Goal: Task Accomplishment & Management: Use online tool/utility

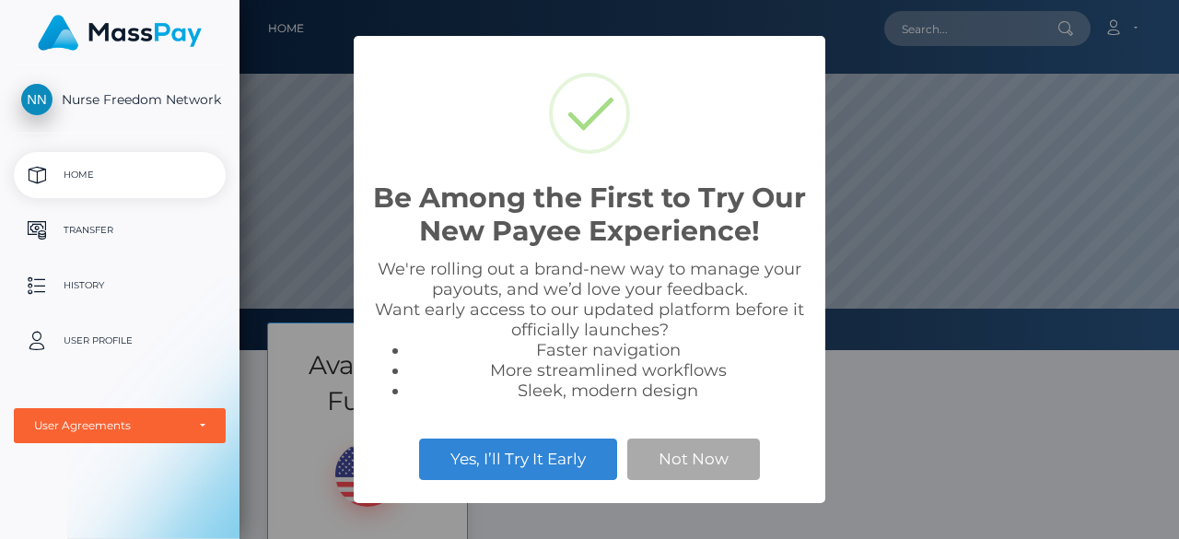
scroll to position [350, 939]
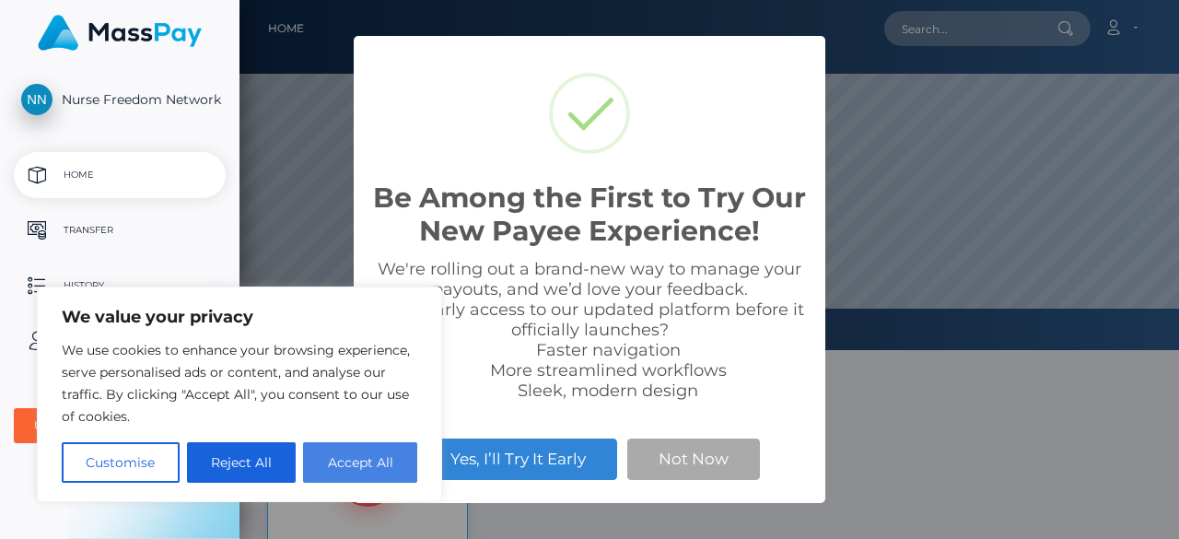
click at [339, 484] on div "We value your privacy We use cookies to enhance your browsing experience, serve…" at bounding box center [239, 394] width 405 height 216
click at [346, 477] on button "Accept All" at bounding box center [360, 462] width 114 height 41
checkbox input "true"
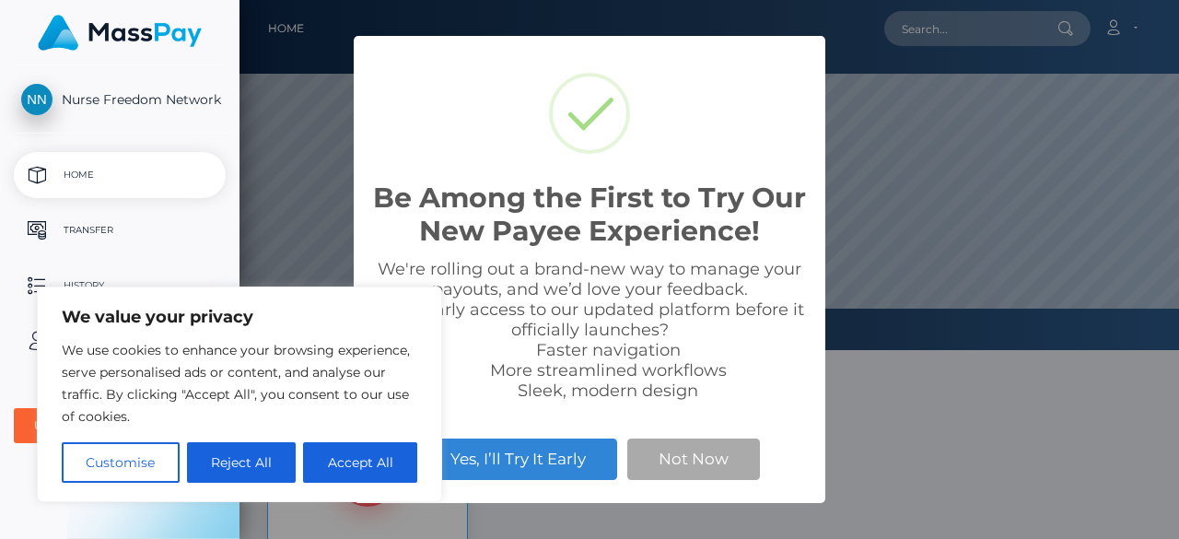
checkbox input "true"
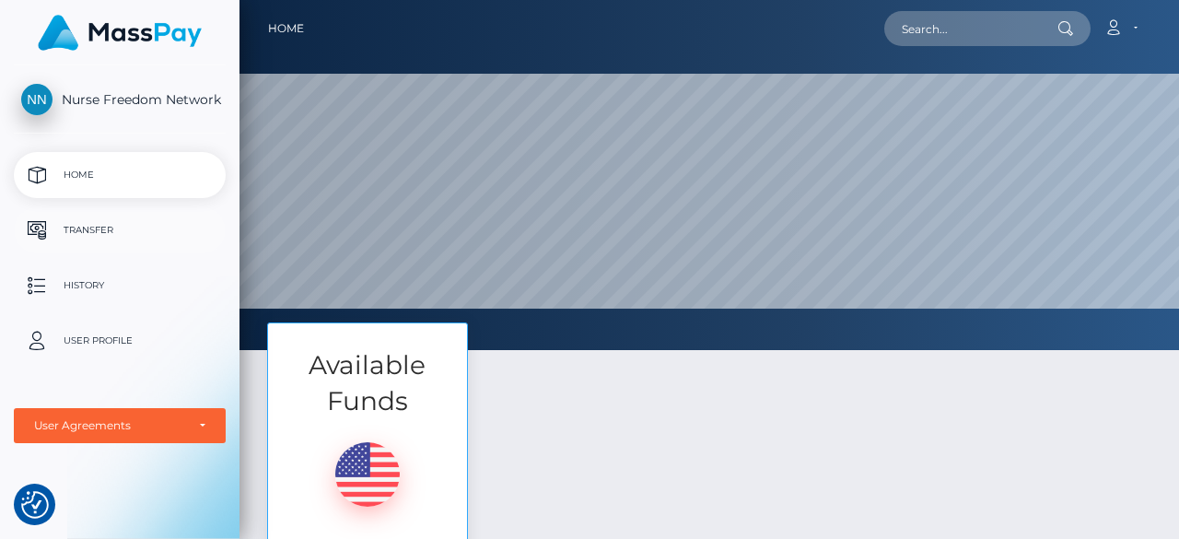
click at [147, 233] on p "Transfer" at bounding box center [119, 230] width 197 height 28
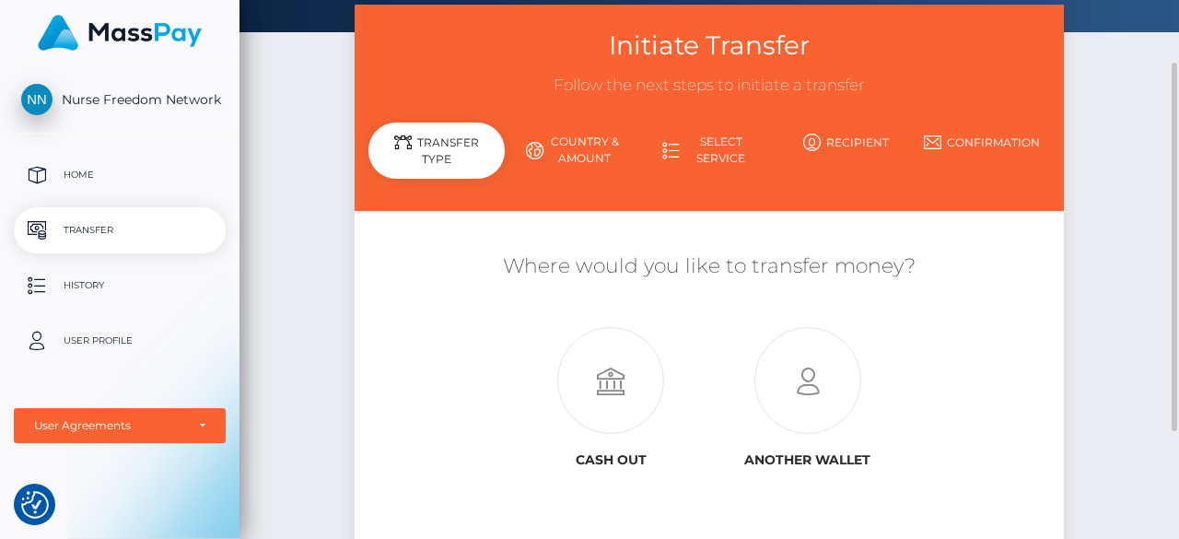
scroll to position [184, 0]
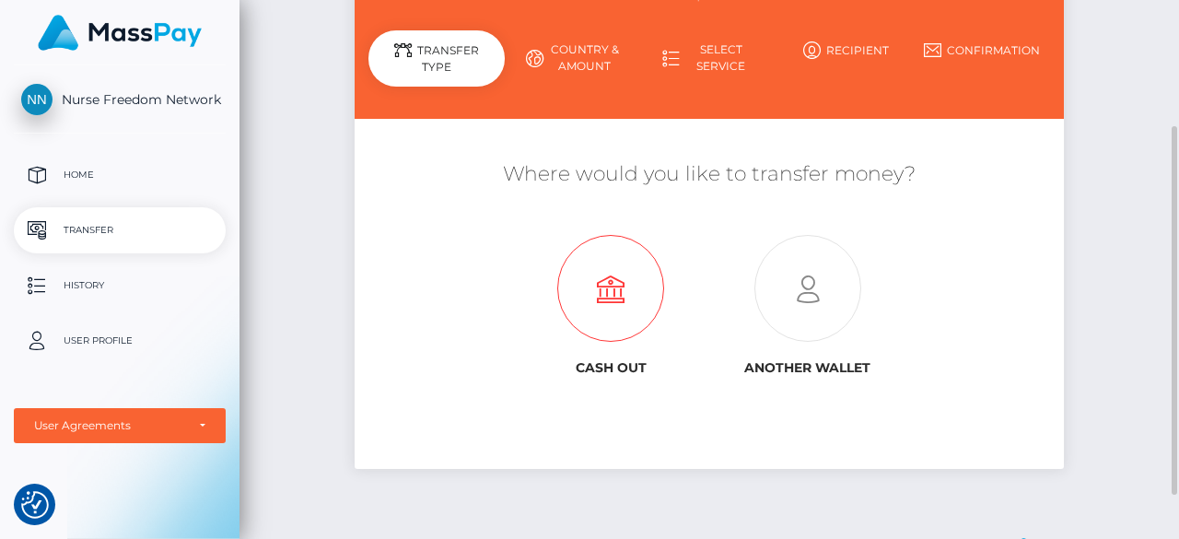
click at [615, 285] on icon at bounding box center [610, 289] width 197 height 107
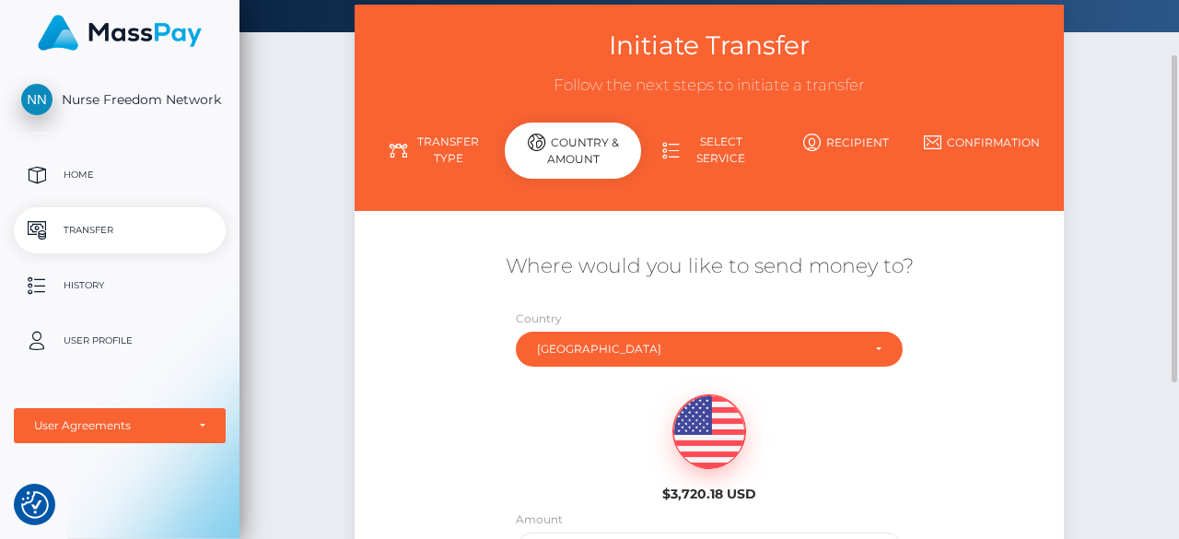
scroll to position [276, 0]
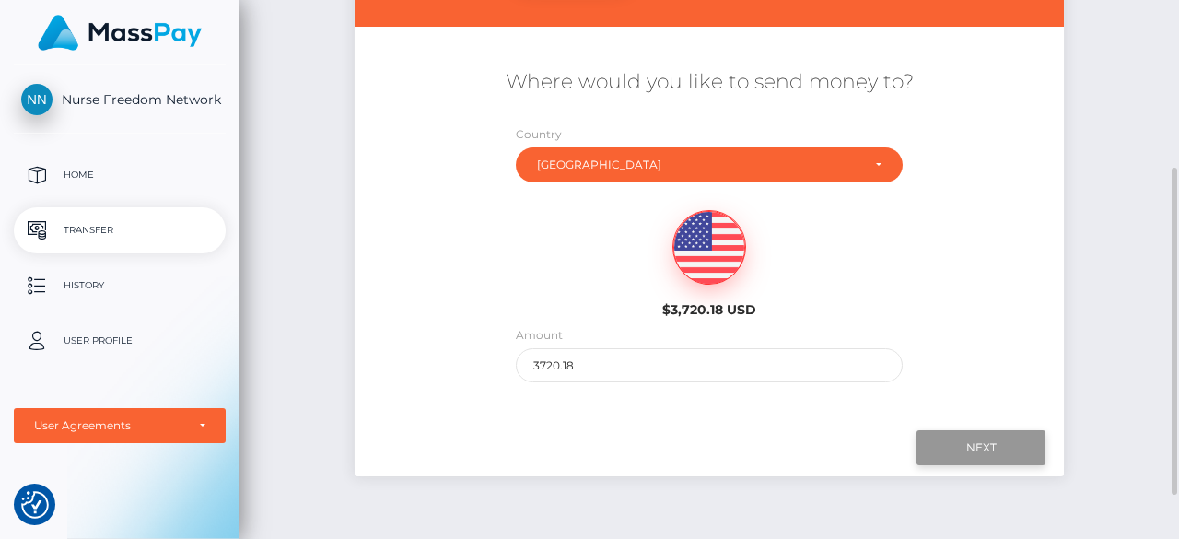
click at [1034, 456] on input "Next" at bounding box center [980, 447] width 129 height 35
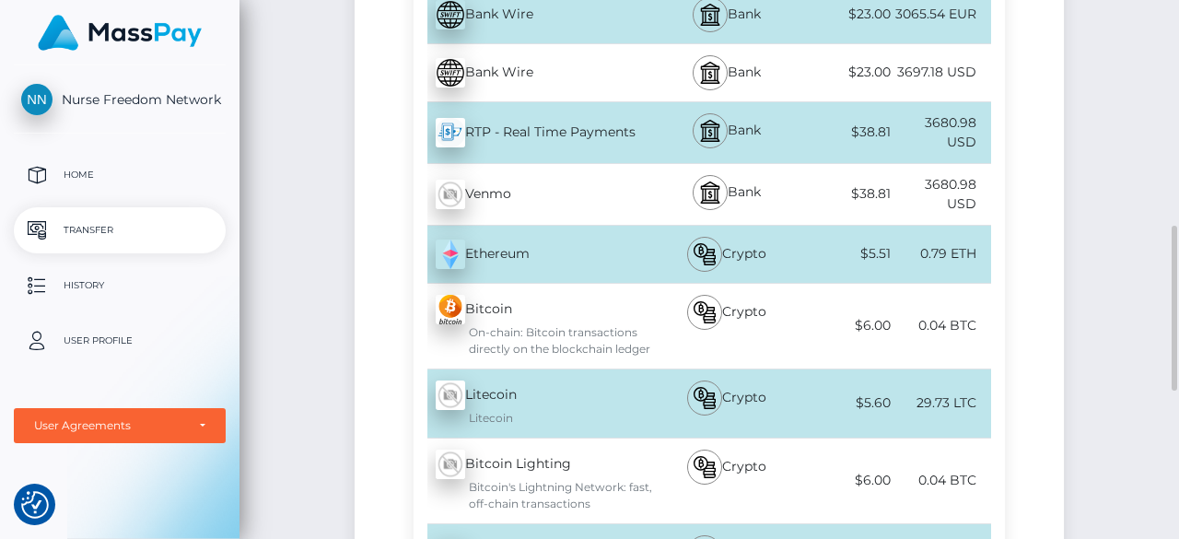
scroll to position [553, 0]
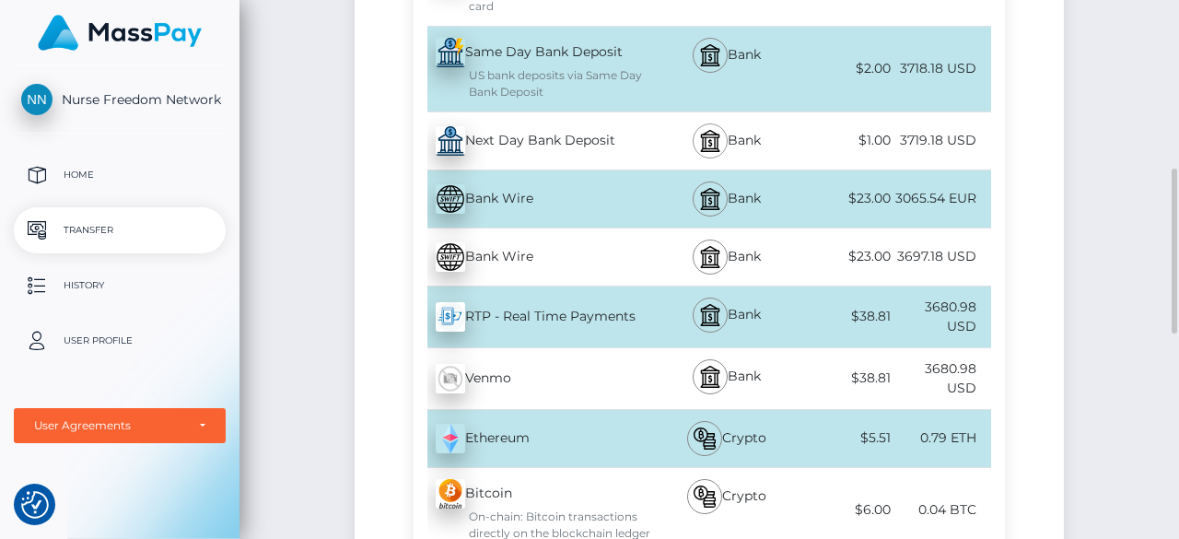
click at [720, 140] on div at bounding box center [710, 140] width 35 height 35
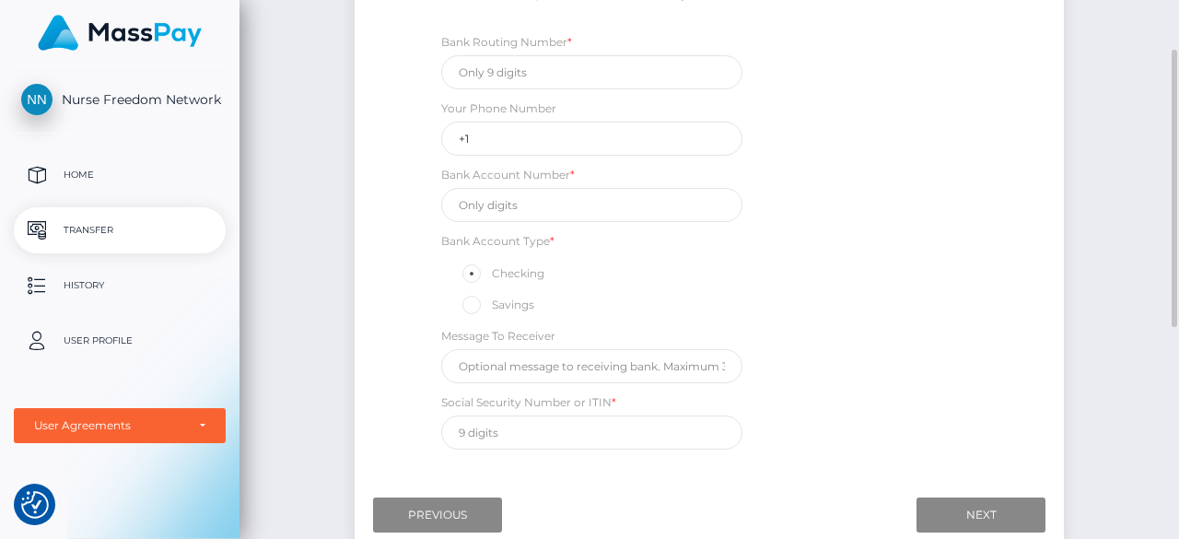
scroll to position [184, 0]
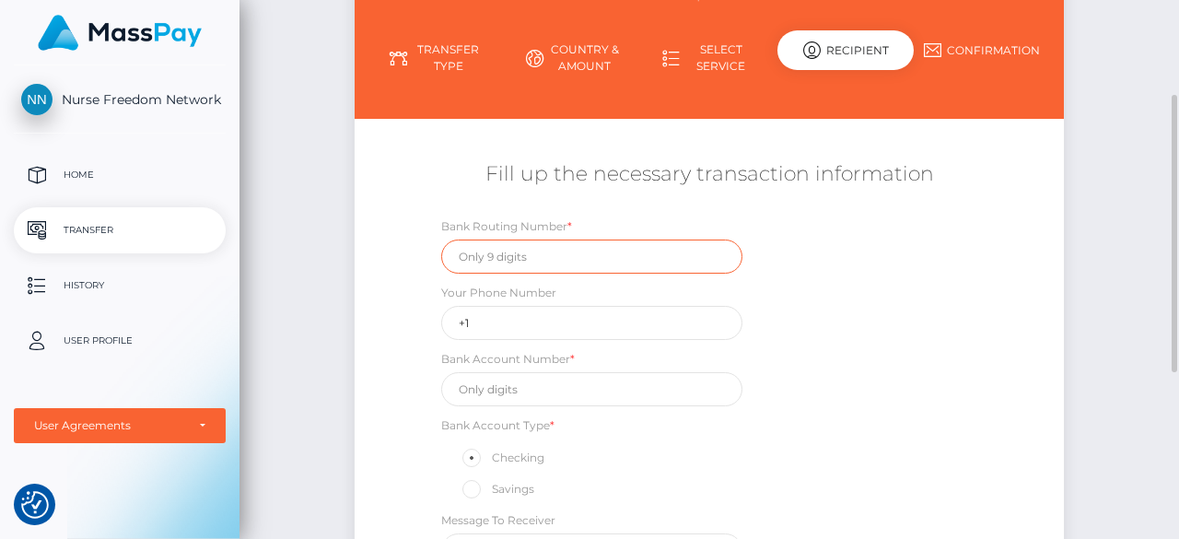
click at [575, 258] on input "text" at bounding box center [591, 256] width 301 height 34
type input "064202705"
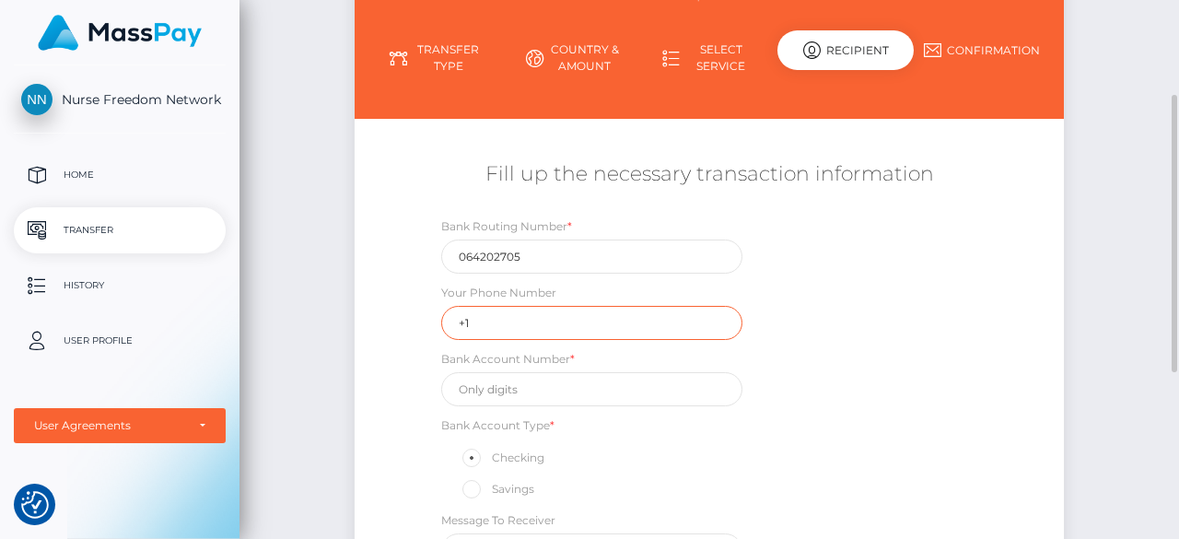
click at [575, 325] on input "+1" at bounding box center [591, 323] width 301 height 34
type input "+16154950707"
click at [521, 401] on input "text" at bounding box center [591, 389] width 301 height 34
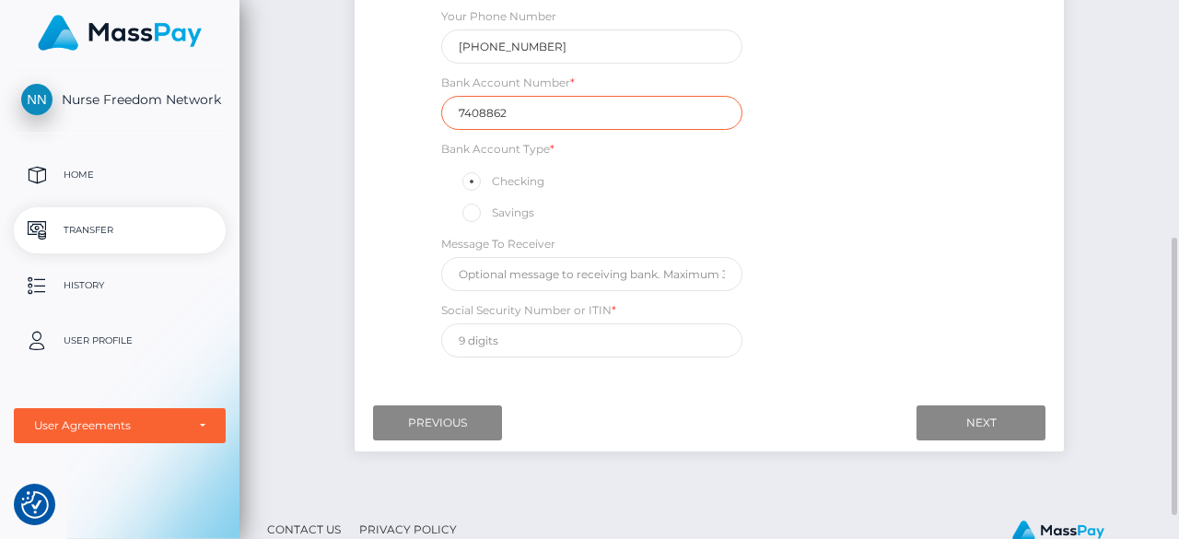
type input "7408862"
click at [568, 334] on input "text" at bounding box center [591, 340] width 301 height 34
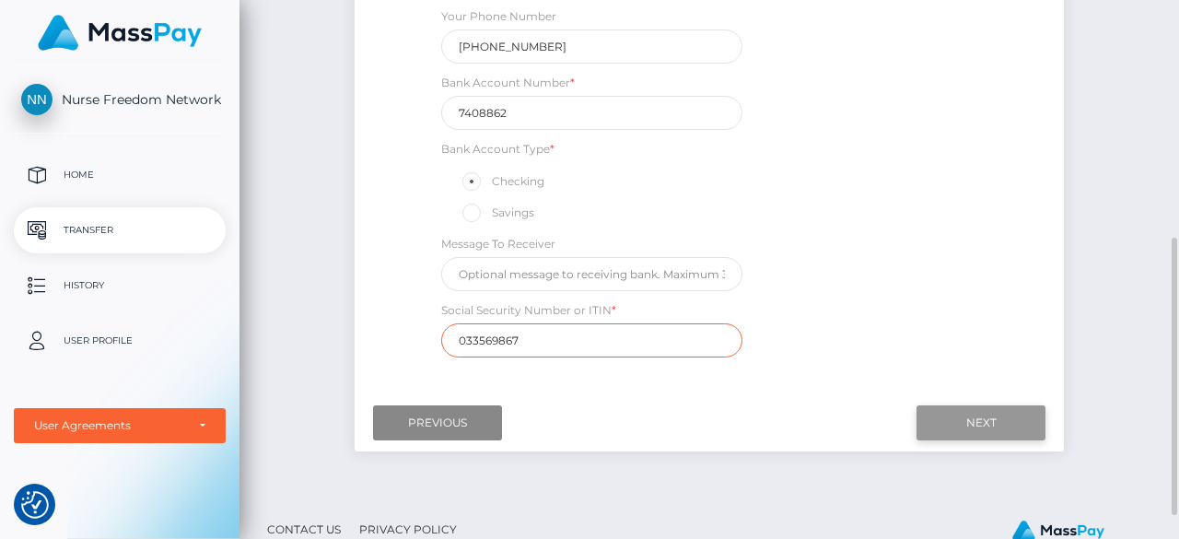
type input "033569867"
click at [974, 435] on input "Next" at bounding box center [980, 422] width 129 height 35
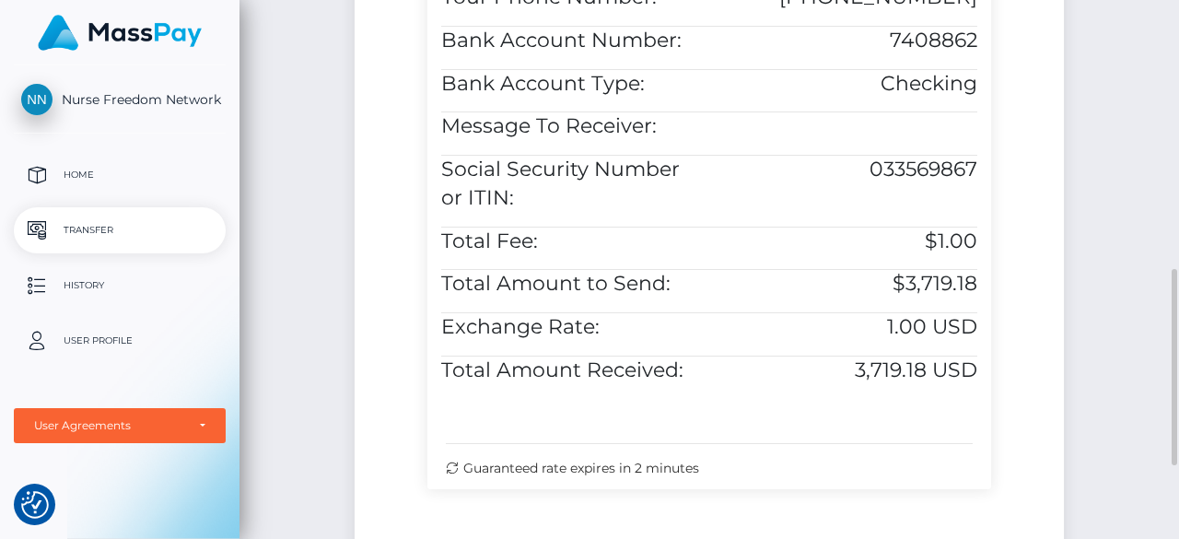
scroll to position [935, 0]
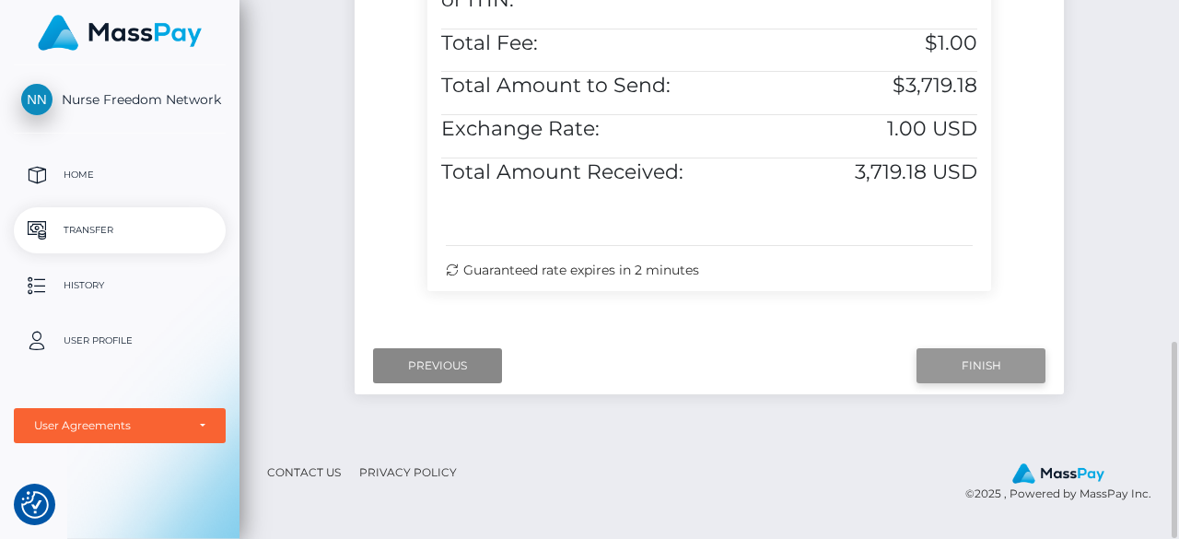
click at [995, 377] on input "Finish" at bounding box center [980, 365] width 129 height 35
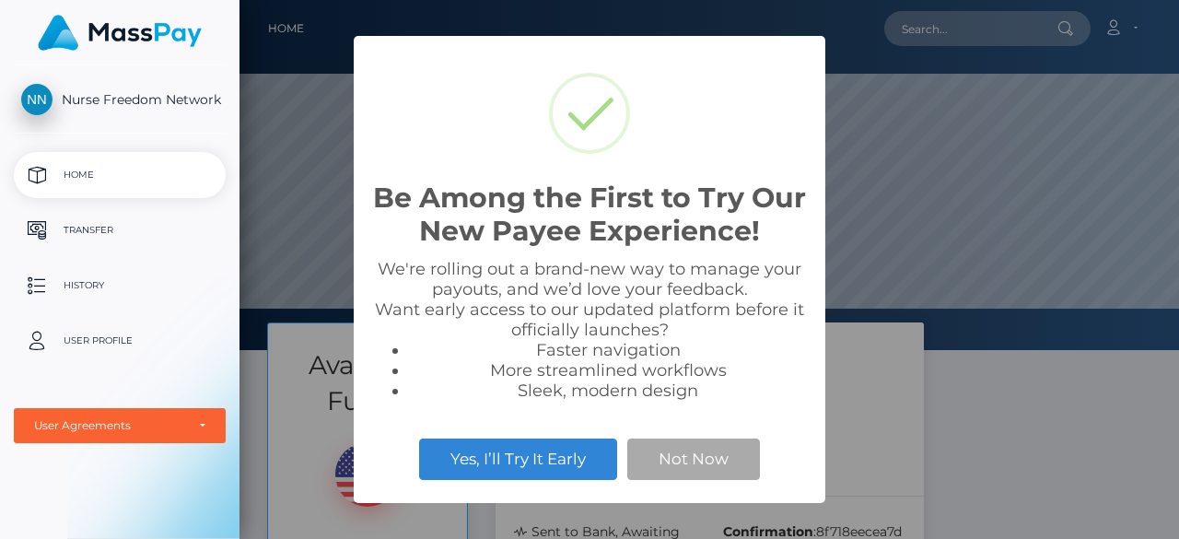
scroll to position [350, 939]
